Goal: Task Accomplishment & Management: Use online tool/utility

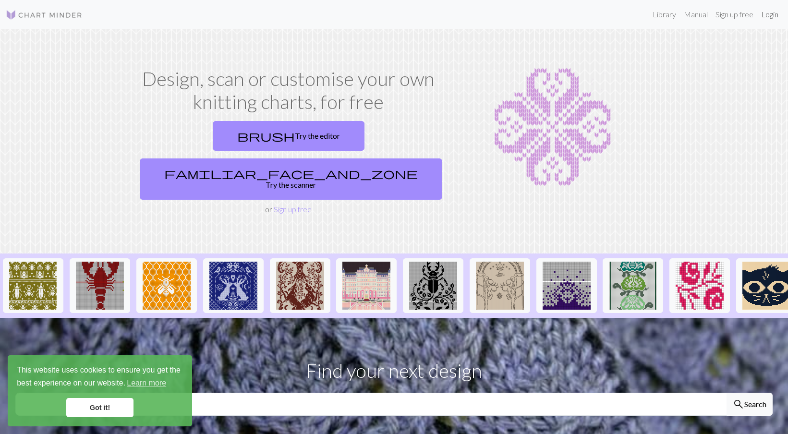
click at [774, 13] on link "Login" at bounding box center [769, 14] width 25 height 19
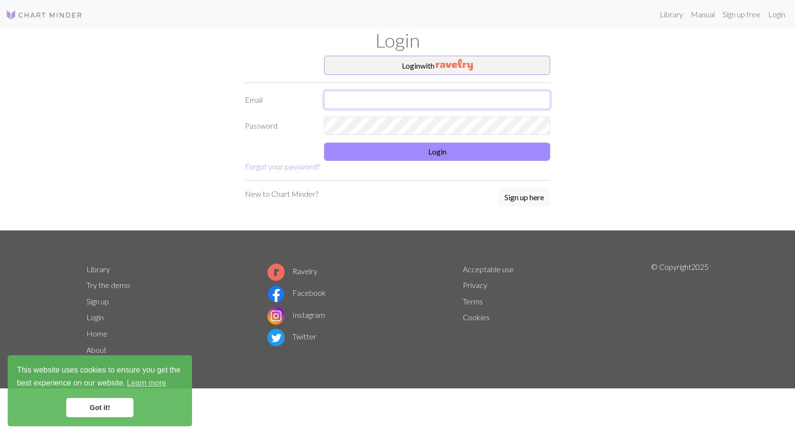
type input "[EMAIL_ADDRESS][DOMAIN_NAME]"
click at [497, 95] on input "[EMAIL_ADDRESS][DOMAIN_NAME]" at bounding box center [437, 100] width 226 height 18
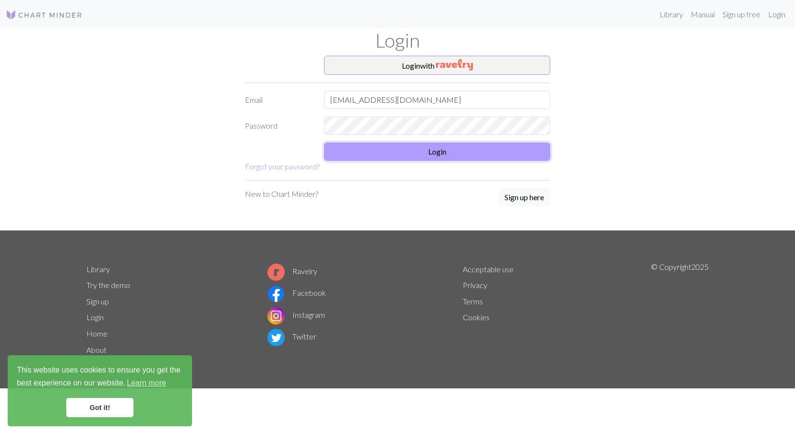
click at [484, 148] on button "Login" at bounding box center [437, 152] width 226 height 18
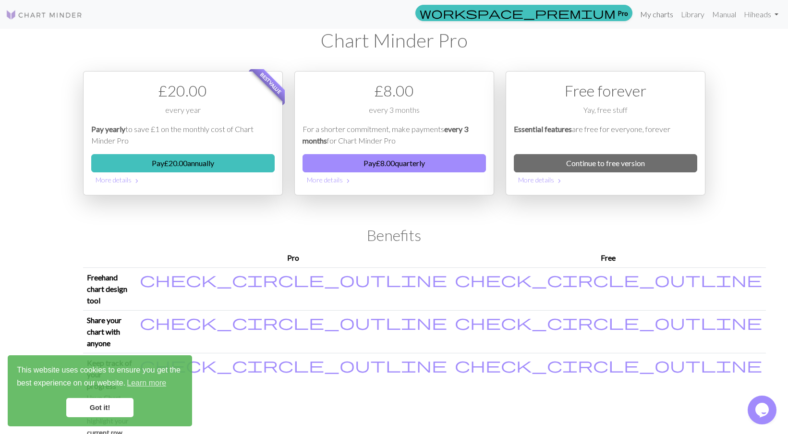
click at [666, 12] on link "My charts" at bounding box center [656, 14] width 41 height 19
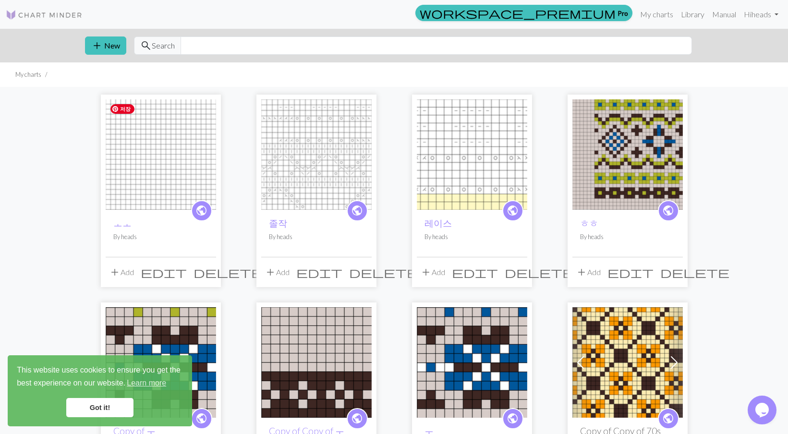
click at [155, 190] on img at bounding box center [161, 154] width 110 height 110
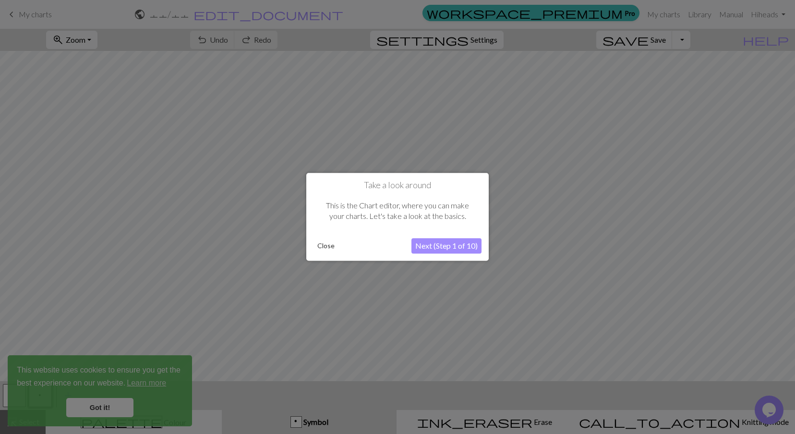
click at [441, 252] on button "Next (Step 1 of 10)" at bounding box center [447, 246] width 70 height 15
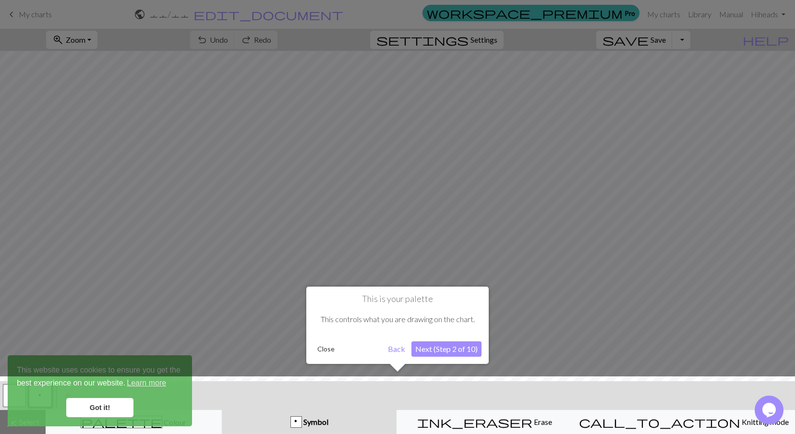
click at [316, 350] on button "Close" at bounding box center [326, 349] width 25 height 14
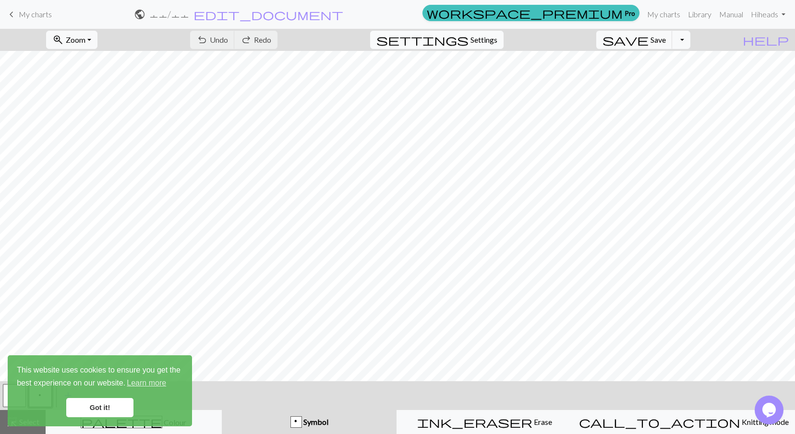
click at [504, 44] on button "settings Settings" at bounding box center [436, 40] width 133 height 18
select select "aran"
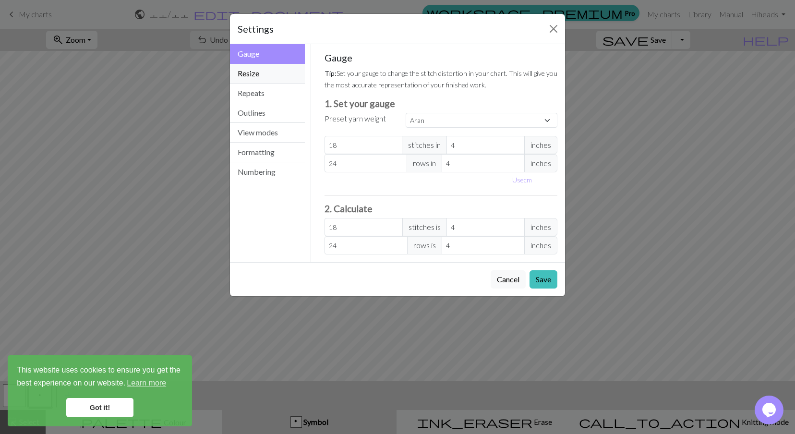
click at [261, 73] on button "Resize" at bounding box center [267, 74] width 75 height 20
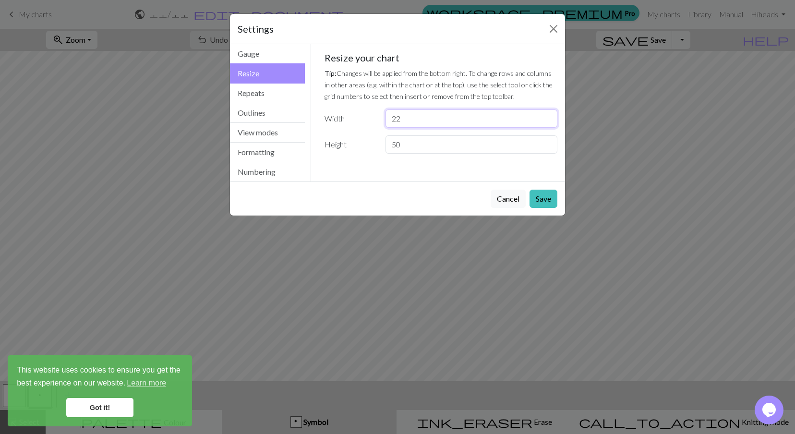
drag, startPoint x: 404, startPoint y: 121, endPoint x: 379, endPoint y: 115, distance: 25.3
click at [379, 115] on div "Width 22" at bounding box center [441, 118] width 245 height 18
type input "50"
click at [418, 146] on input "50" at bounding box center [472, 144] width 172 height 18
click at [557, 196] on button "Save" at bounding box center [544, 199] width 28 height 18
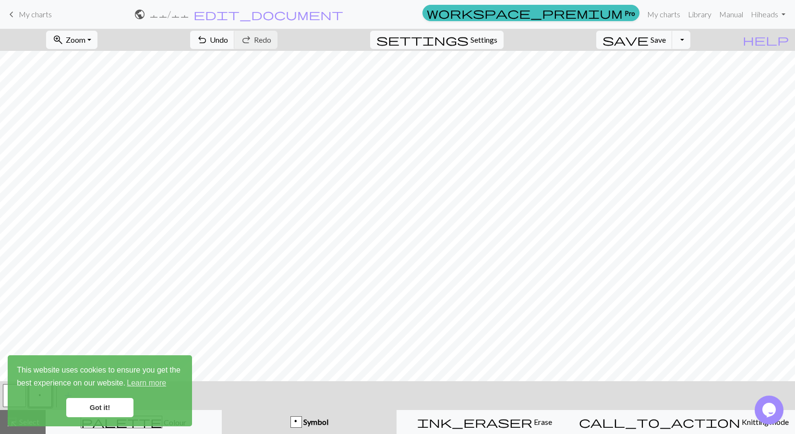
click at [554, 197] on div "Settings Resize Gauge Resize Repeats Outlines View modes Formatting Numbering G…" at bounding box center [397, 217] width 795 height 434
click at [109, 406] on link "Got it!" at bounding box center [99, 407] width 67 height 19
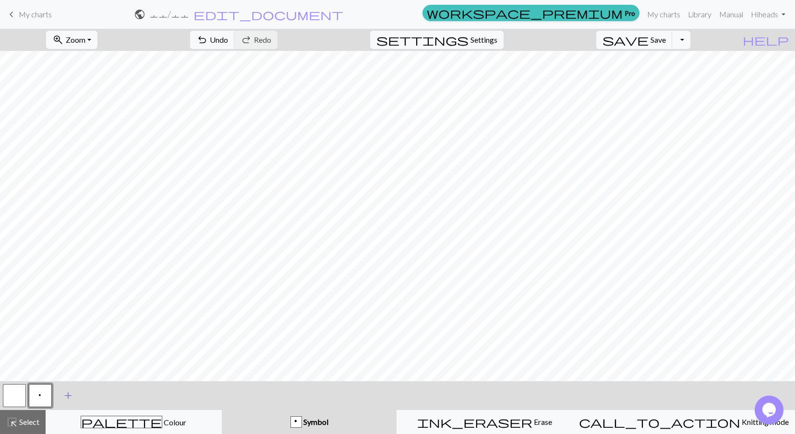
click at [71, 390] on span "add" at bounding box center [68, 395] width 12 height 13
click at [73, 395] on button "button" at bounding box center [66, 395] width 23 height 23
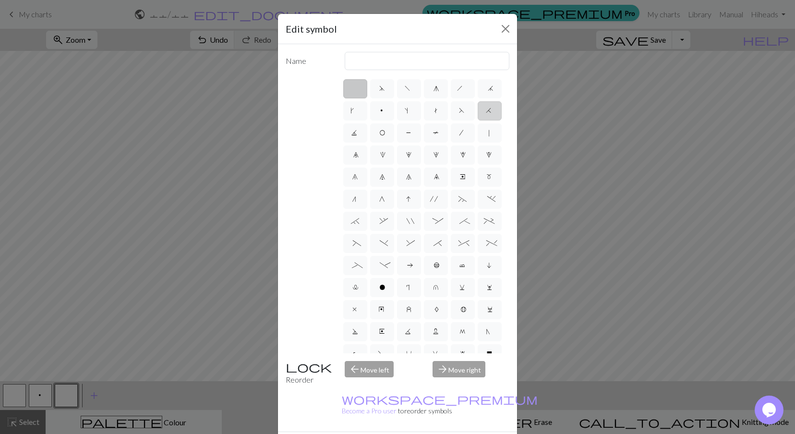
click at [478, 121] on label "H" at bounding box center [490, 110] width 24 height 19
click at [486, 111] on input "H" at bounding box center [489, 108] width 6 height 6
radio input "true"
type input "k2tog"
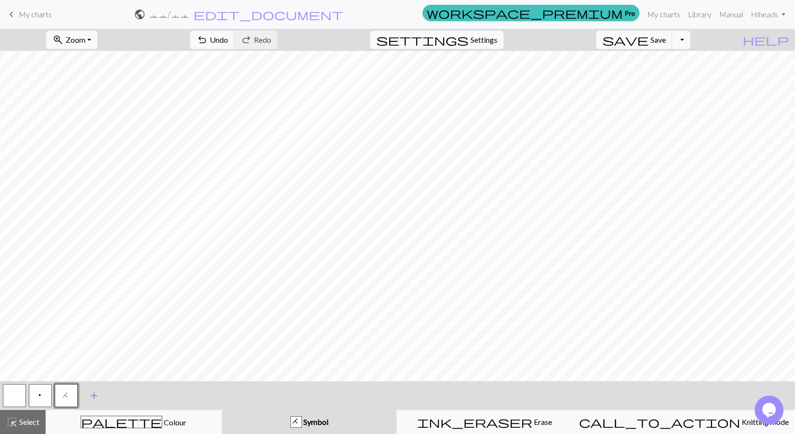
click at [97, 397] on span "add" at bounding box center [94, 395] width 12 height 13
drag, startPoint x: 94, startPoint y: 394, endPoint x: 99, endPoint y: 390, distance: 6.5
click at [95, 394] on button "button" at bounding box center [92, 395] width 23 height 23
click at [91, 390] on button "button" at bounding box center [92, 395] width 23 height 23
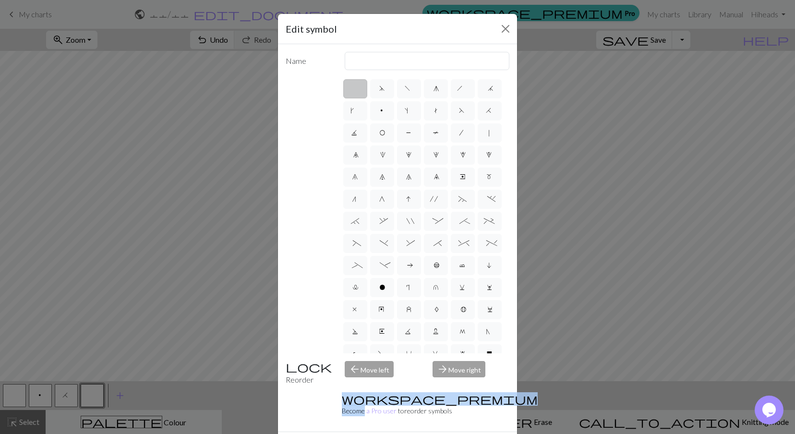
click at [91, 390] on div "Edit symbol Name d f g h j k p s t F H J O P T / | 0 1 2 3 4 5 6 7 8 9 e m n G …" at bounding box center [397, 217] width 795 height 434
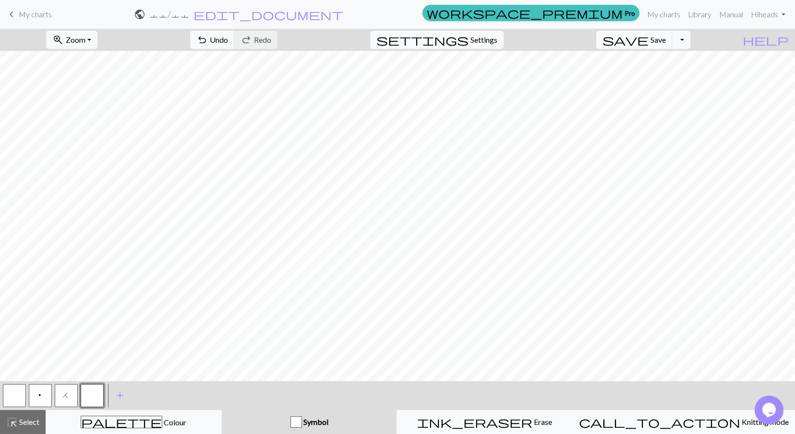
click at [89, 397] on button "button" at bounding box center [92, 395] width 23 height 23
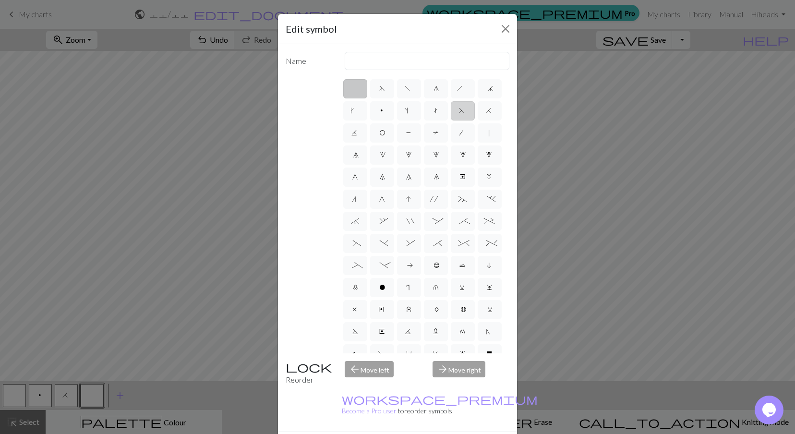
click at [459, 117] on span "F" at bounding box center [463, 112] width 8 height 10
click at [459, 111] on input "F" at bounding box center [462, 108] width 6 height 6
radio input "true"
type input "ssk"
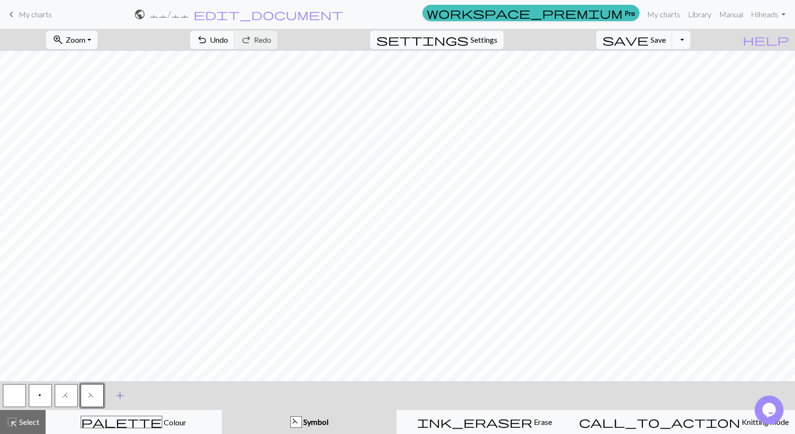
click at [123, 398] on span "add" at bounding box center [120, 395] width 12 height 13
click at [120, 393] on button "button" at bounding box center [118, 395] width 23 height 23
click at [112, 395] on button "button" at bounding box center [118, 395] width 23 height 23
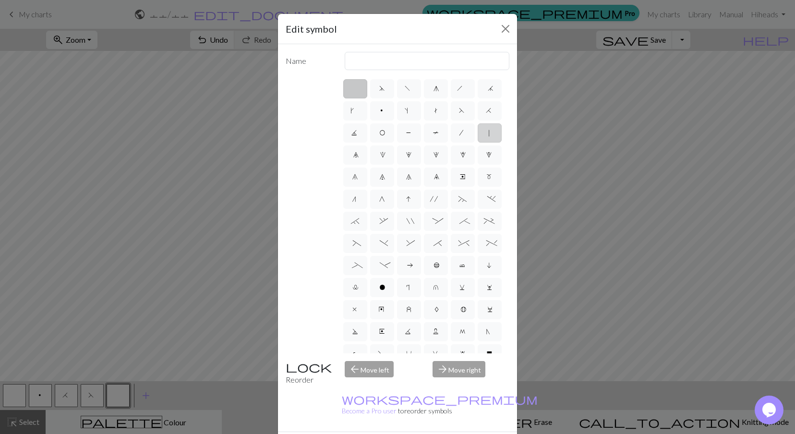
click at [487, 139] on span "|" at bounding box center [489, 134] width 4 height 10
click at [487, 133] on input "|" at bounding box center [490, 130] width 6 height 6
radio input "true"
type input "slip stitch"
drag, startPoint x: 440, startPoint y: 424, endPoint x: 420, endPoint y: 421, distance: 20.4
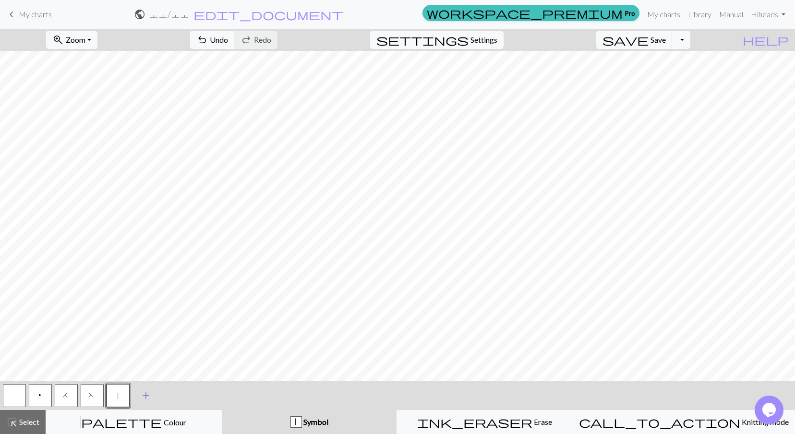
click at [143, 399] on span "add" at bounding box center [146, 395] width 12 height 13
click at [146, 394] on button "button" at bounding box center [144, 395] width 23 height 23
click at [146, 397] on button "button" at bounding box center [144, 395] width 23 height 23
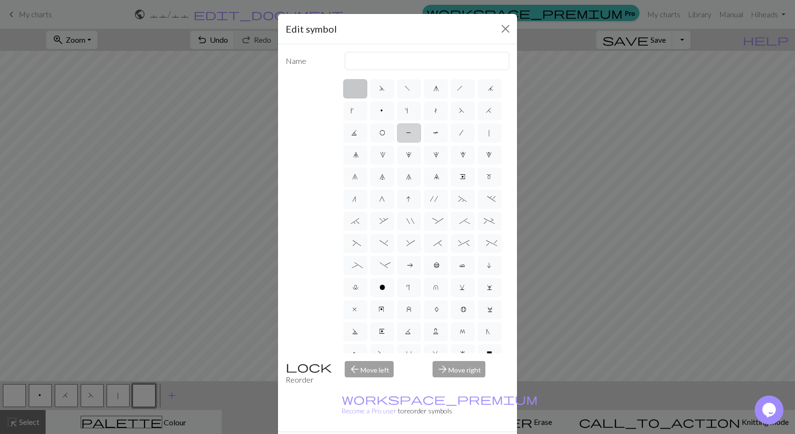
click at [412, 130] on span "P" at bounding box center [409, 134] width 6 height 10
click at [412, 130] on input "P" at bounding box center [409, 130] width 6 height 6
radio input "true"
type input "purl"
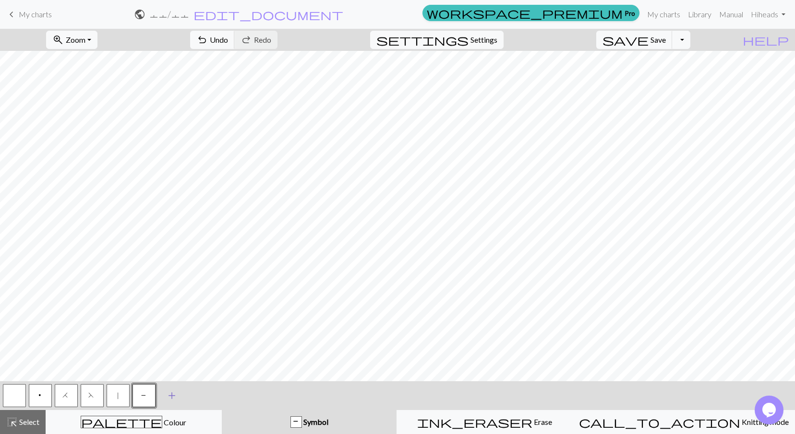
click at [170, 392] on span "add" at bounding box center [172, 395] width 12 height 13
click at [169, 396] on button "button" at bounding box center [169, 395] width 23 height 23
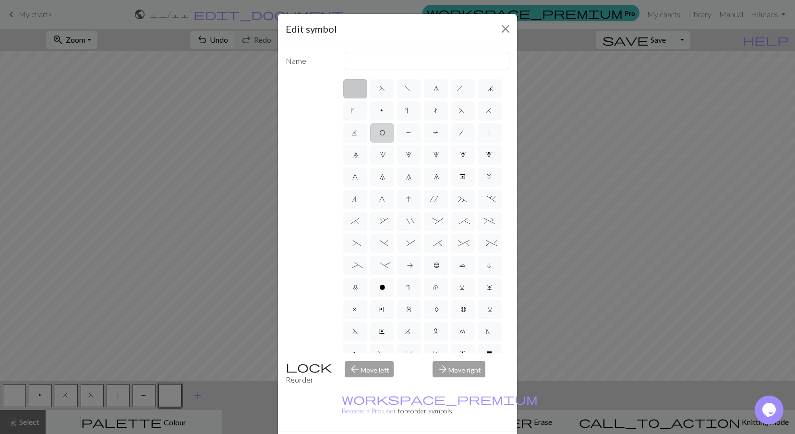
click at [394, 141] on label "O" at bounding box center [382, 132] width 24 height 19
click at [386, 133] on input "O" at bounding box center [382, 130] width 6 height 6
radio input "true"
type input "yo"
click at [385, 135] on span "O" at bounding box center [382, 134] width 6 height 10
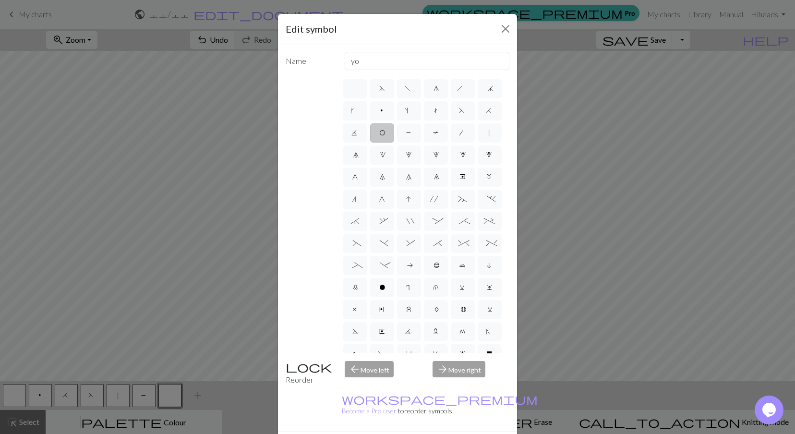
click at [386, 133] on input "O" at bounding box center [382, 130] width 6 height 6
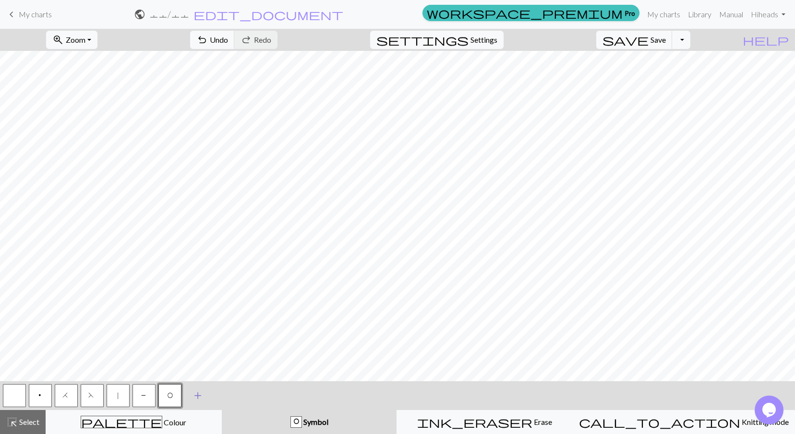
click at [186, 397] on button "add Add a symbol" at bounding box center [198, 396] width 24 height 24
click at [204, 396] on button "button" at bounding box center [195, 395] width 23 height 23
click at [200, 396] on button "button" at bounding box center [195, 395] width 23 height 23
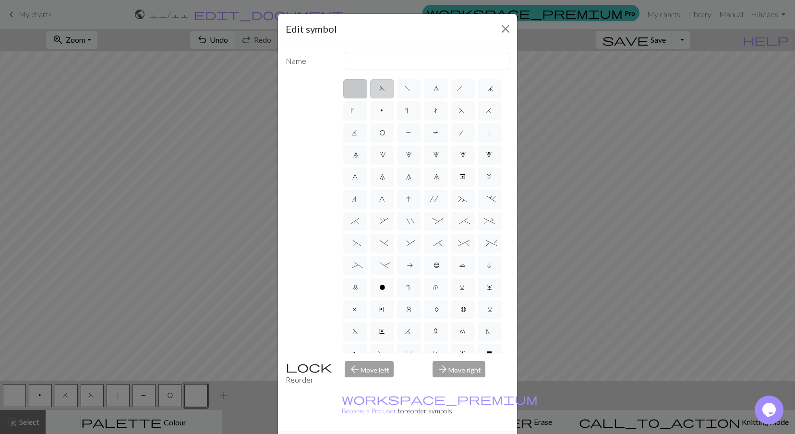
click at [379, 89] on span "d" at bounding box center [381, 90] width 5 height 10
click at [379, 89] on input "d" at bounding box center [382, 86] width 6 height 6
radio input "true"
type input "sk2p"
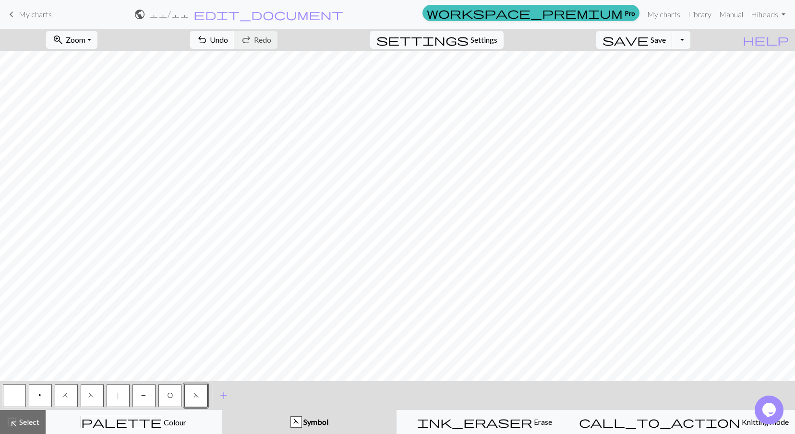
drag, startPoint x: 122, startPoint y: 392, endPoint x: 160, endPoint y: 375, distance: 41.7
click at [122, 392] on button "|" at bounding box center [118, 395] width 23 height 23
drag, startPoint x: 166, startPoint y: 395, endPoint x: 182, endPoint y: 390, distance: 16.6
click at [167, 395] on button "O" at bounding box center [169, 395] width 23 height 23
drag, startPoint x: 70, startPoint y: 398, endPoint x: 196, endPoint y: 375, distance: 128.8
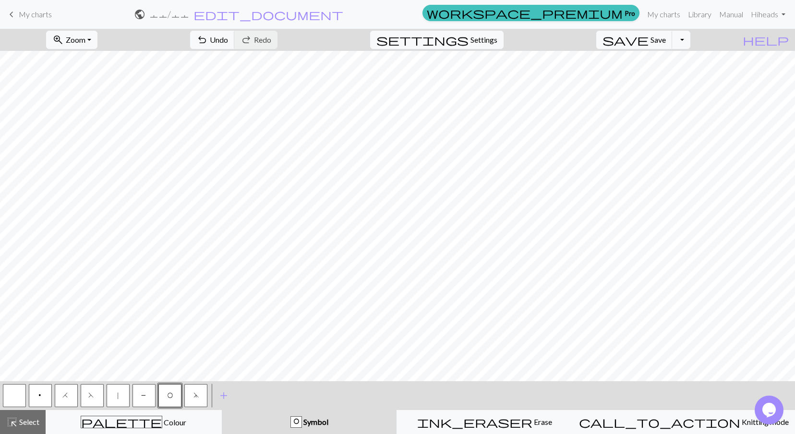
click at [72, 397] on button "H" at bounding box center [66, 395] width 23 height 23
click at [121, 394] on button "|" at bounding box center [118, 395] width 23 height 23
drag, startPoint x: 170, startPoint y: 398, endPoint x: 255, endPoint y: 375, distance: 88.7
click at [170, 398] on span "O" at bounding box center [170, 397] width 6 height 10
drag, startPoint x: 140, startPoint y: 395, endPoint x: 163, endPoint y: 391, distance: 23.3
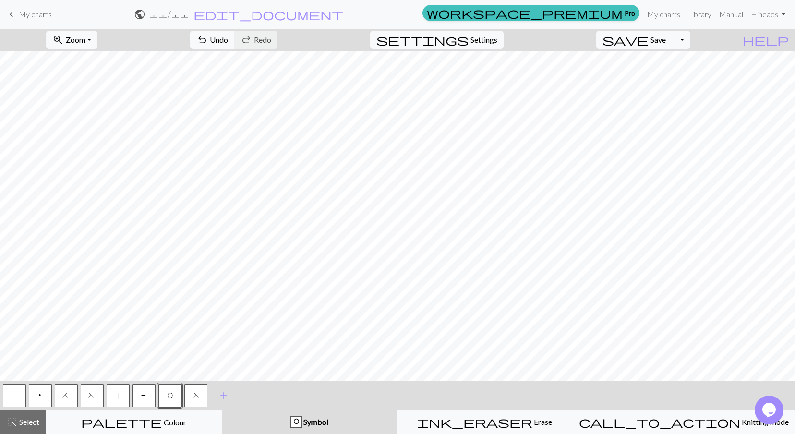
click at [149, 393] on button "P" at bounding box center [144, 395] width 23 height 23
click at [81, 399] on button "F" at bounding box center [92, 395] width 23 height 23
drag, startPoint x: 119, startPoint y: 393, endPoint x: 176, endPoint y: 380, distance: 58.5
click at [119, 393] on span "|" at bounding box center [118, 397] width 4 height 10
drag, startPoint x: 162, startPoint y: 401, endPoint x: 170, endPoint y: 398, distance: 8.7
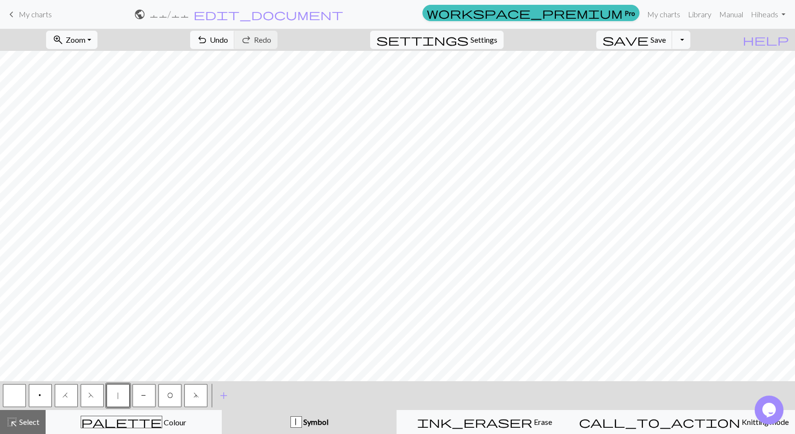
click at [165, 400] on button "O" at bounding box center [169, 395] width 23 height 23
drag, startPoint x: 88, startPoint y: 400, endPoint x: 209, endPoint y: 376, distance: 123.9
click at [88, 400] on button "F" at bounding box center [92, 395] width 23 height 23
drag, startPoint x: 111, startPoint y: 394, endPoint x: 152, endPoint y: 387, distance: 41.4
click at [112, 394] on button "|" at bounding box center [118, 395] width 23 height 23
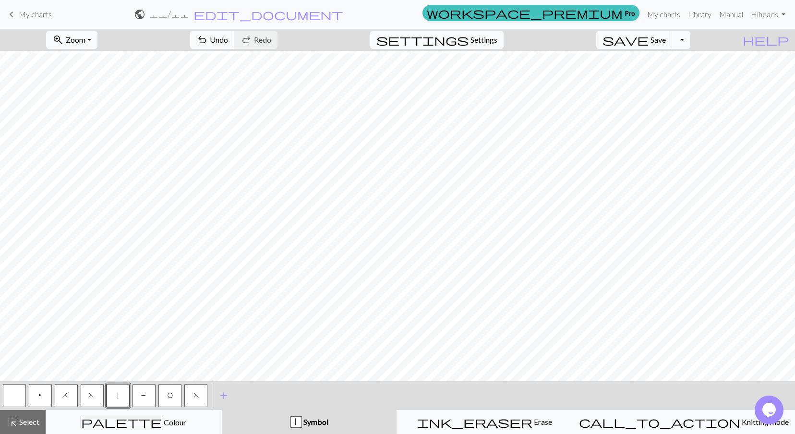
click at [87, 399] on button "F" at bounding box center [92, 395] width 23 height 23
drag, startPoint x: 166, startPoint y: 395, endPoint x: 190, endPoint y: 390, distance: 24.9
click at [166, 395] on button "O" at bounding box center [169, 395] width 23 height 23
click at [117, 400] on button "|" at bounding box center [118, 395] width 23 height 23
drag, startPoint x: 169, startPoint y: 397, endPoint x: 230, endPoint y: 376, distance: 64.4
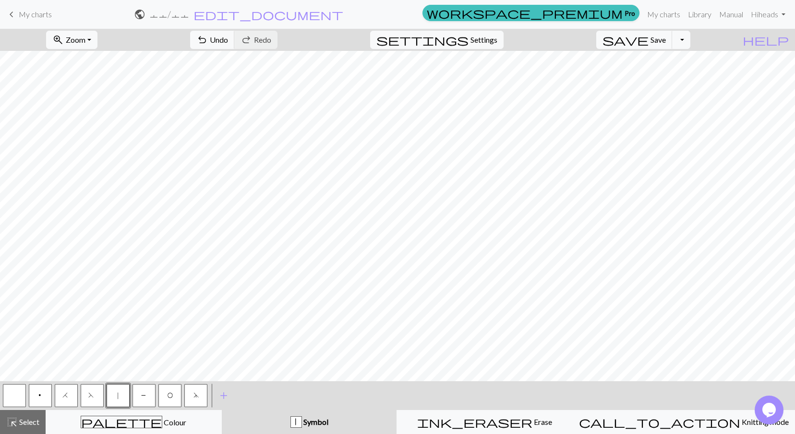
click at [170, 397] on span "O" at bounding box center [170, 397] width 6 height 10
drag, startPoint x: 63, startPoint y: 399, endPoint x: 113, endPoint y: 385, distance: 51.8
click at [67, 398] on span "H" at bounding box center [66, 397] width 8 height 10
drag, startPoint x: 115, startPoint y: 399, endPoint x: 122, endPoint y: 396, distance: 7.3
click at [116, 399] on button "|" at bounding box center [118, 395] width 23 height 23
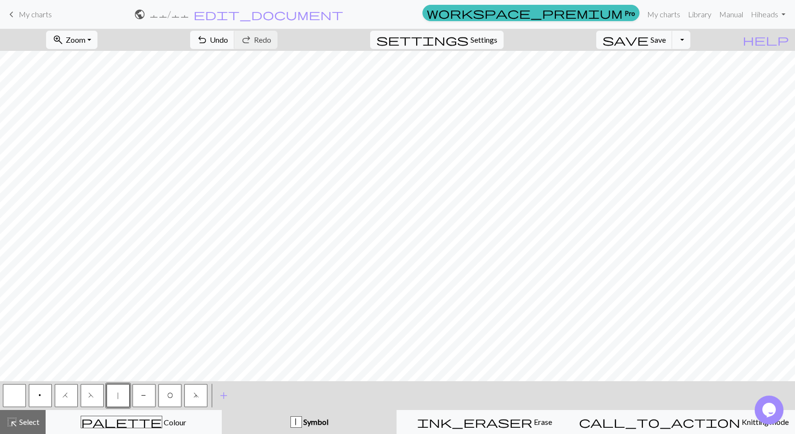
drag, startPoint x: 69, startPoint y: 397, endPoint x: 86, endPoint y: 393, distance: 17.6
click at [73, 396] on button "H" at bounding box center [66, 395] width 23 height 23
click at [115, 396] on button "|" at bounding box center [118, 395] width 23 height 23
drag, startPoint x: 175, startPoint y: 400, endPoint x: 266, endPoint y: 376, distance: 94.1
click at [183, 399] on div "p H F | P O d" at bounding box center [104, 396] width 207 height 26
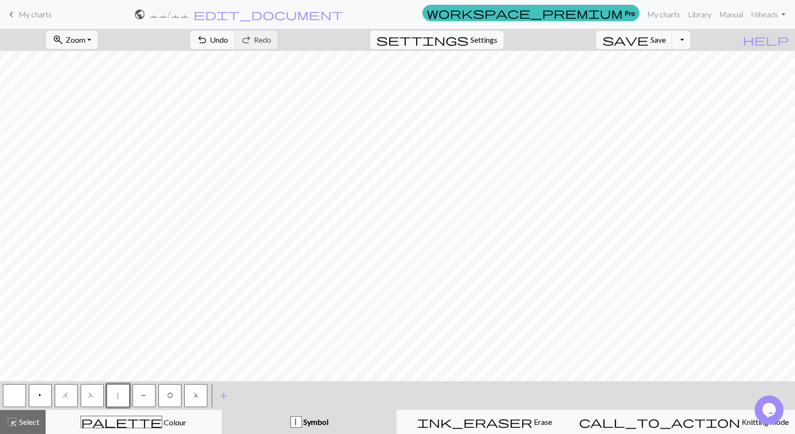
click at [142, 396] on span "P" at bounding box center [144, 397] width 6 height 10
click at [173, 397] on button "O" at bounding box center [169, 395] width 23 height 23
click at [87, 397] on button "F" at bounding box center [92, 395] width 23 height 23
click at [147, 391] on button "P" at bounding box center [144, 395] width 23 height 23
click at [174, 402] on button "O" at bounding box center [169, 395] width 23 height 23
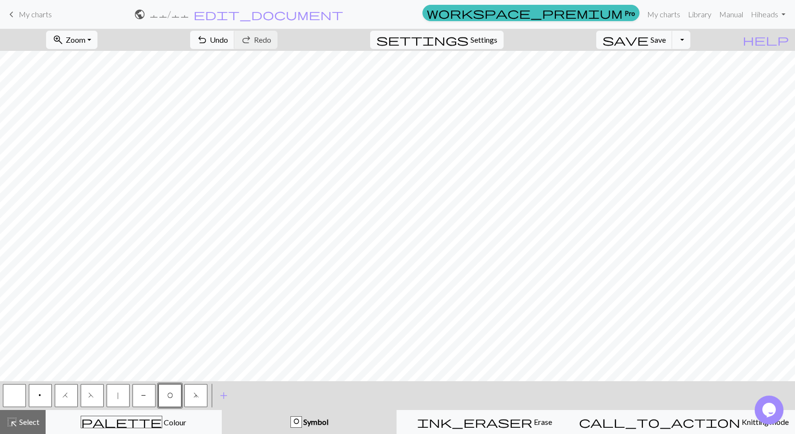
drag, startPoint x: 122, startPoint y: 399, endPoint x: 175, endPoint y: 378, distance: 56.5
click at [123, 398] on button "|" at bounding box center [118, 395] width 23 height 23
drag, startPoint x: 168, startPoint y: 399, endPoint x: 180, endPoint y: 392, distance: 13.6
click at [172, 397] on span "O" at bounding box center [170, 397] width 6 height 10
drag, startPoint x: 93, startPoint y: 397, endPoint x: 167, endPoint y: 377, distance: 76.5
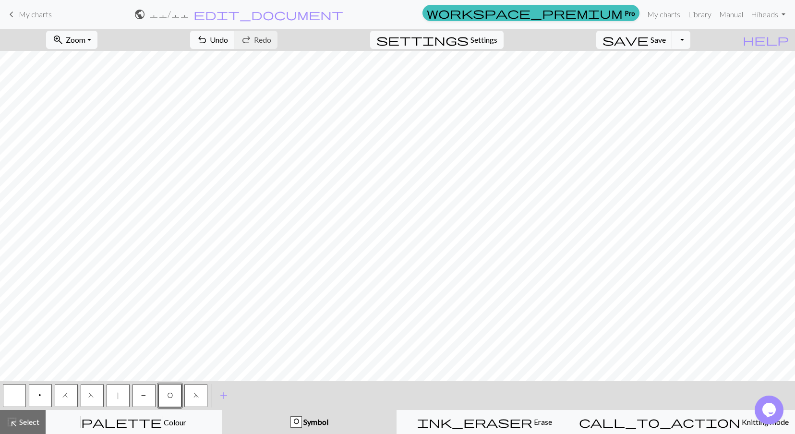
click at [110, 392] on div "p H F | P O d" at bounding box center [104, 396] width 207 height 26
drag, startPoint x: 90, startPoint y: 399, endPoint x: 160, endPoint y: 374, distance: 74.7
click at [90, 398] on span "F" at bounding box center [92, 397] width 8 height 10
drag, startPoint x: 555, startPoint y: 417, endPoint x: 542, endPoint y: 410, distance: 15.5
click at [553, 416] on div "ink_eraser Erase Erase" at bounding box center [485, 422] width 164 height 12
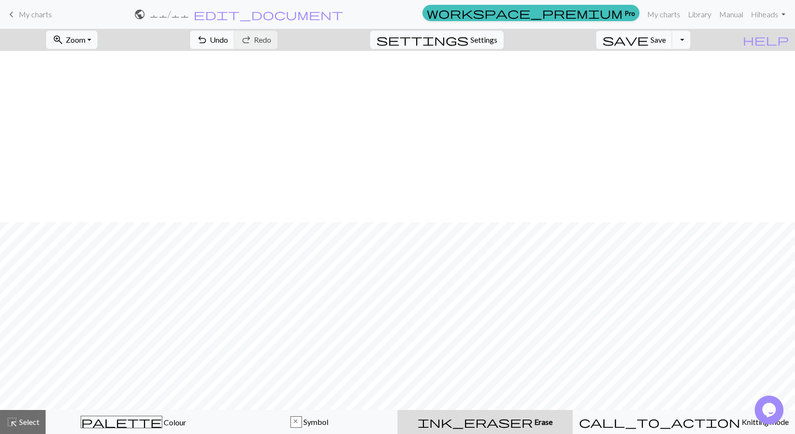
scroll to position [171, 0]
drag, startPoint x: 31, startPoint y: 424, endPoint x: 39, endPoint y: 418, distance: 10.1
click at [39, 418] on span "Select" at bounding box center [29, 421] width 22 height 9
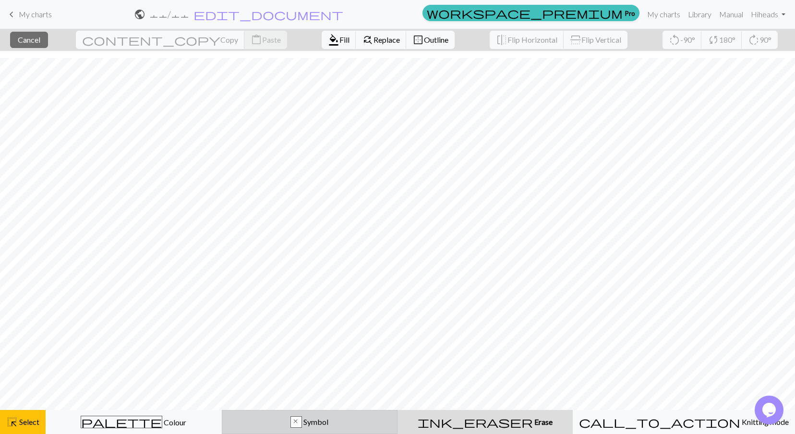
click at [303, 425] on div "x Symbol" at bounding box center [310, 422] width 164 height 12
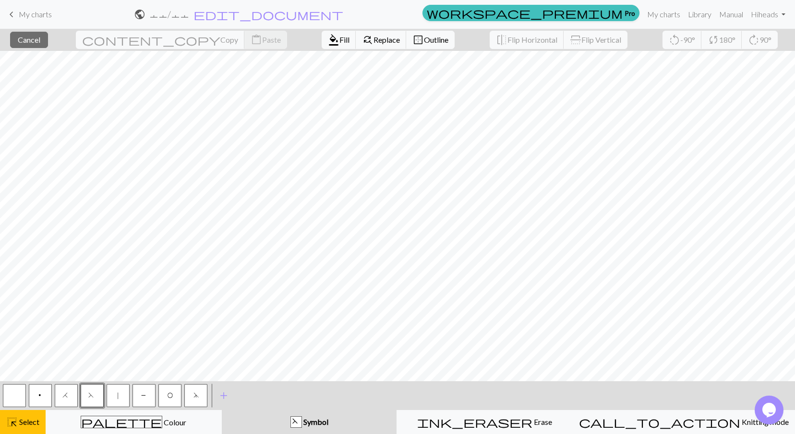
drag, startPoint x: 122, startPoint y: 399, endPoint x: 161, endPoint y: 382, distance: 42.6
click at [127, 397] on button "|" at bounding box center [118, 395] width 23 height 23
